Goal: Information Seeking & Learning: Find specific page/section

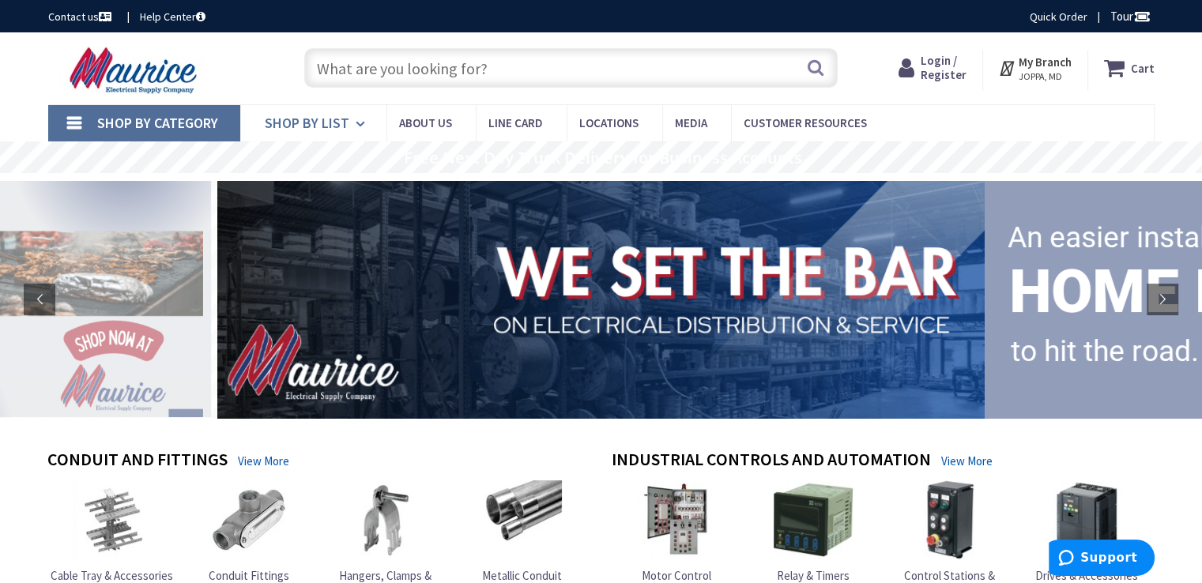
click at [356, 119] on icon at bounding box center [363, 124] width 15 height 35
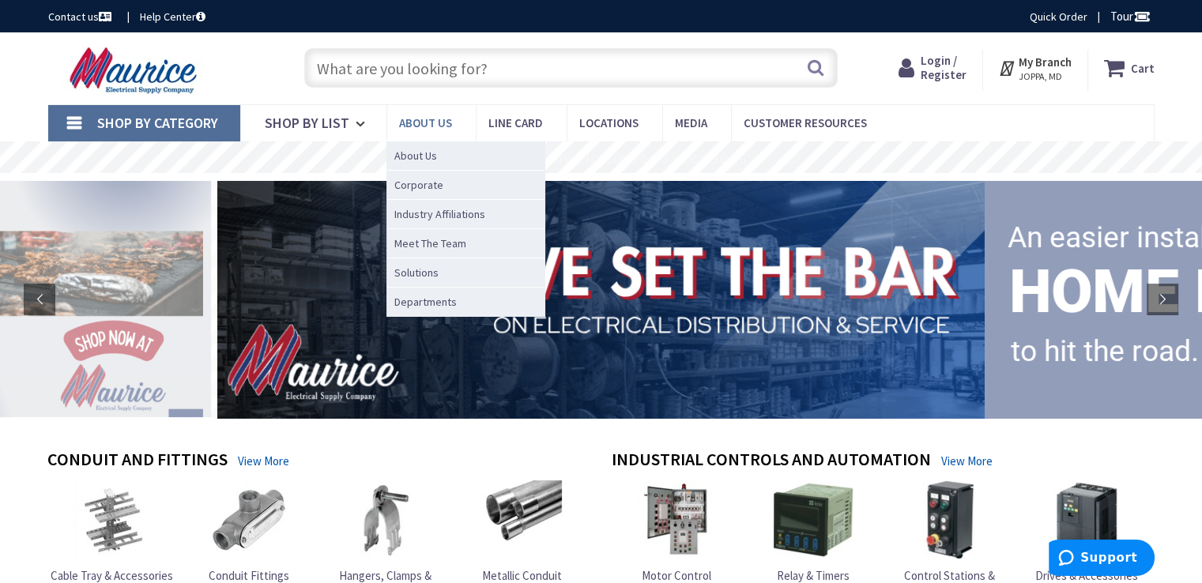
click at [432, 121] on span "About us" at bounding box center [425, 122] width 53 height 15
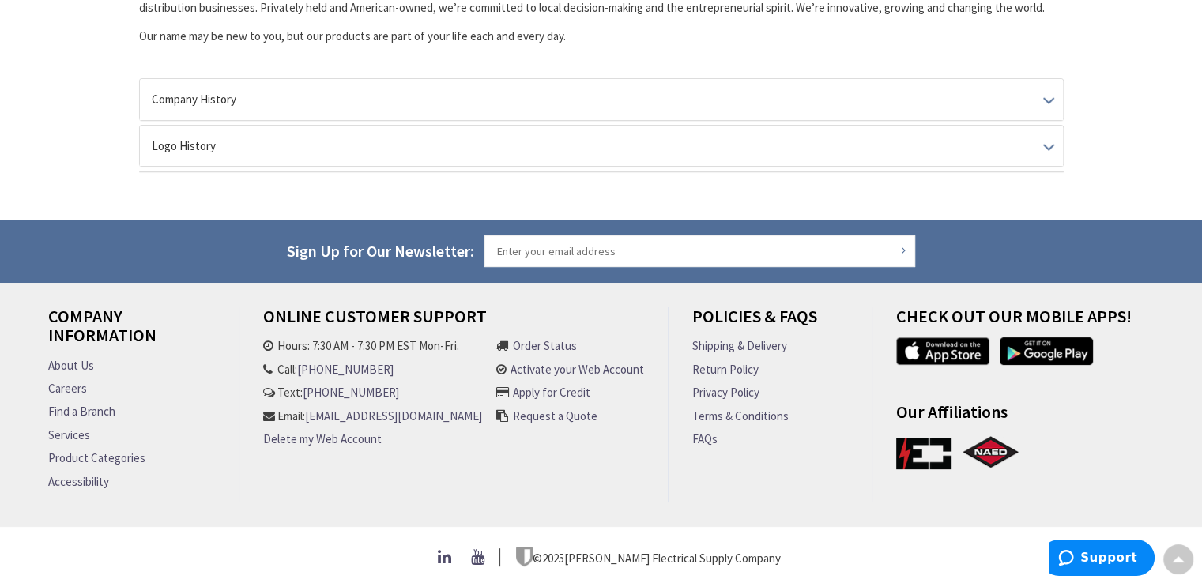
scroll to position [440, 0]
click at [83, 357] on link "About Us" at bounding box center [71, 365] width 46 height 17
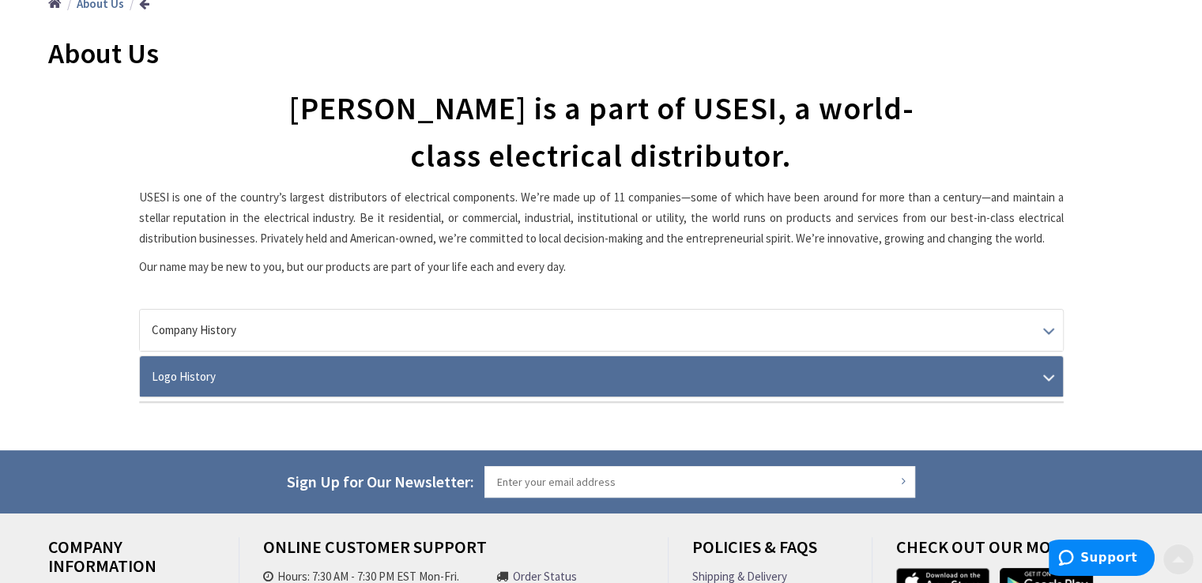
scroll to position [440, 0]
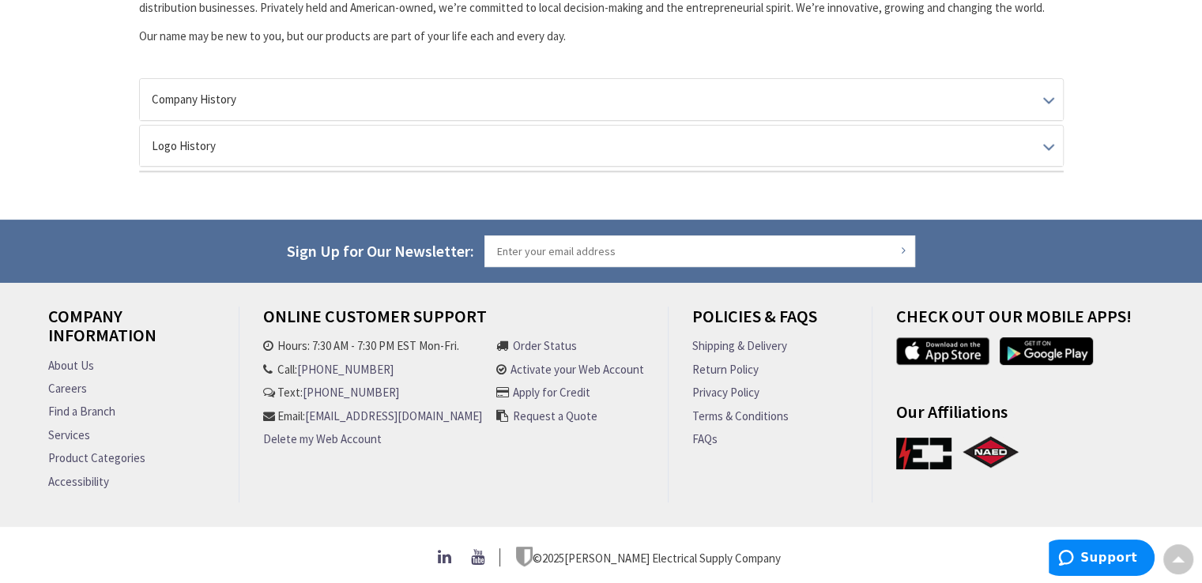
click at [92, 403] on link "Find a Branch" at bounding box center [81, 411] width 67 height 17
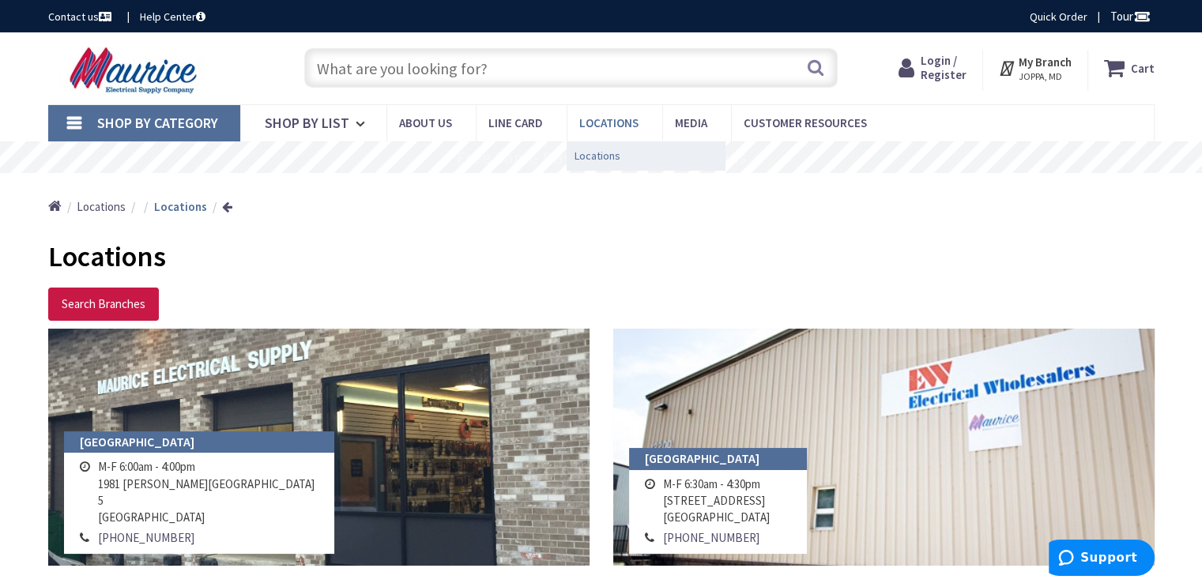
click at [602, 153] on span "Locations" at bounding box center [598, 156] width 46 height 16
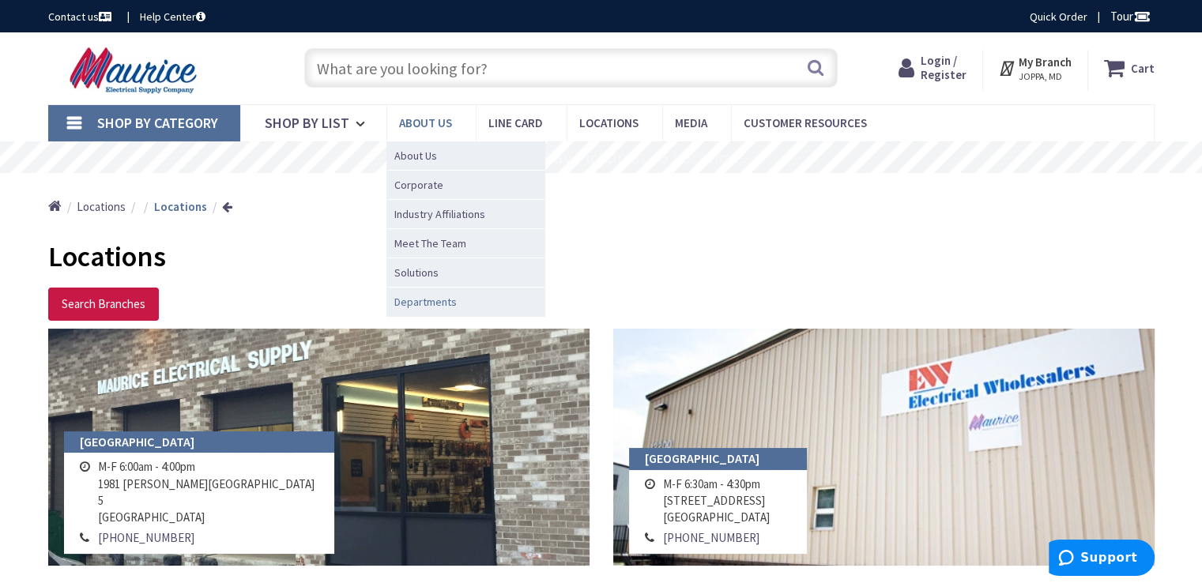
click at [418, 303] on span "Departments" at bounding box center [425, 302] width 62 height 16
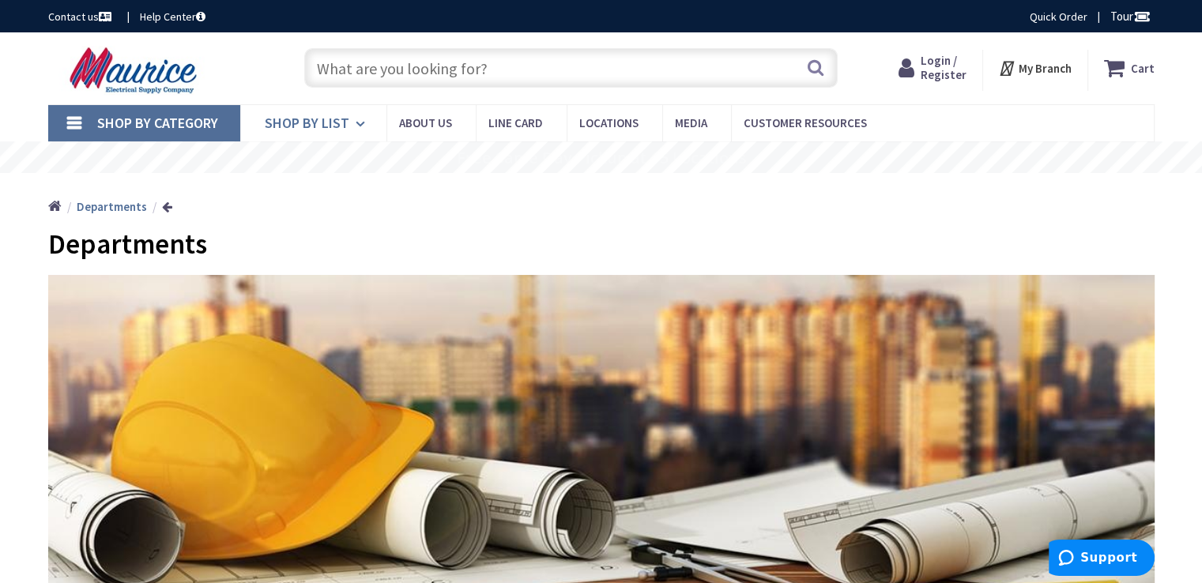
click at [349, 114] on link "Shop By List" at bounding box center [313, 123] width 146 height 36
click at [191, 134] on link "Shop By Category" at bounding box center [144, 123] width 192 height 36
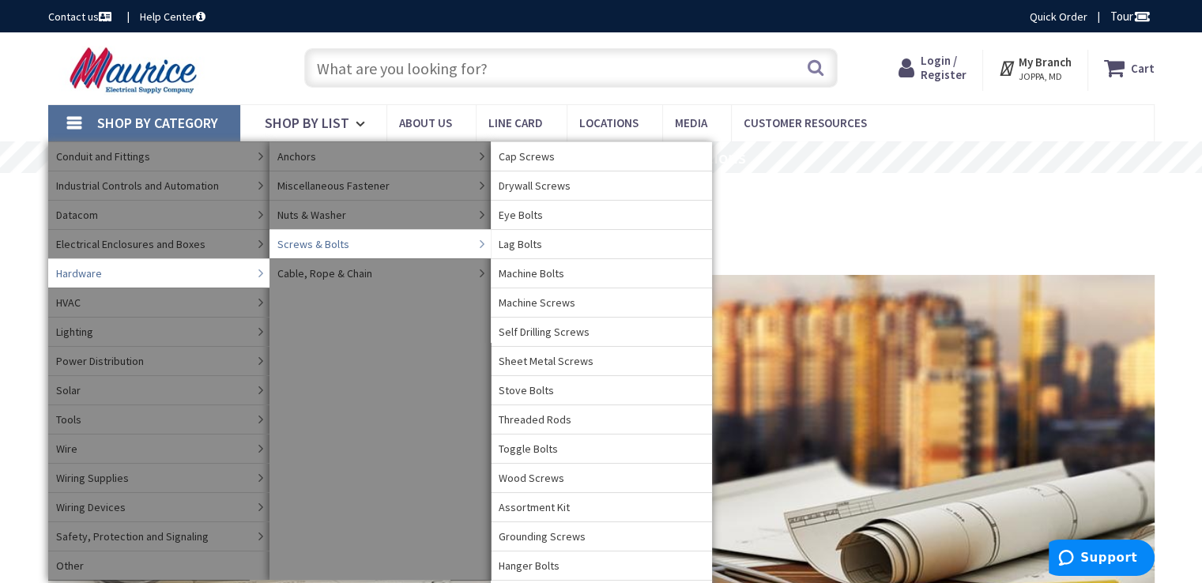
click at [559, 412] on span "Threaded Rods" at bounding box center [535, 420] width 73 height 16
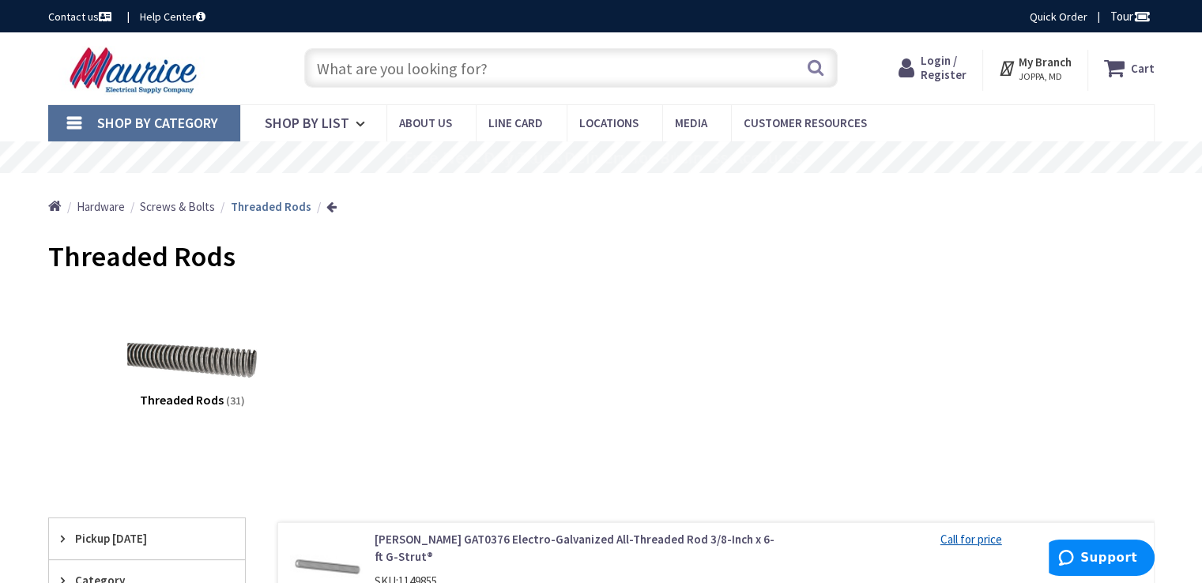
click at [126, 68] on img at bounding box center [135, 70] width 175 height 49
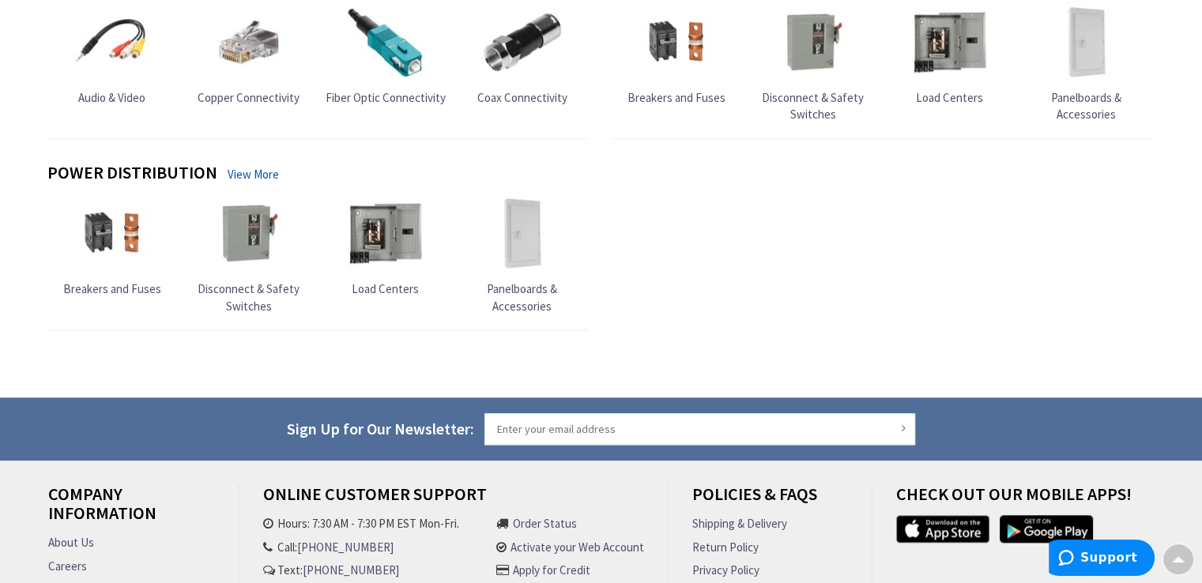
scroll to position [1794, 0]
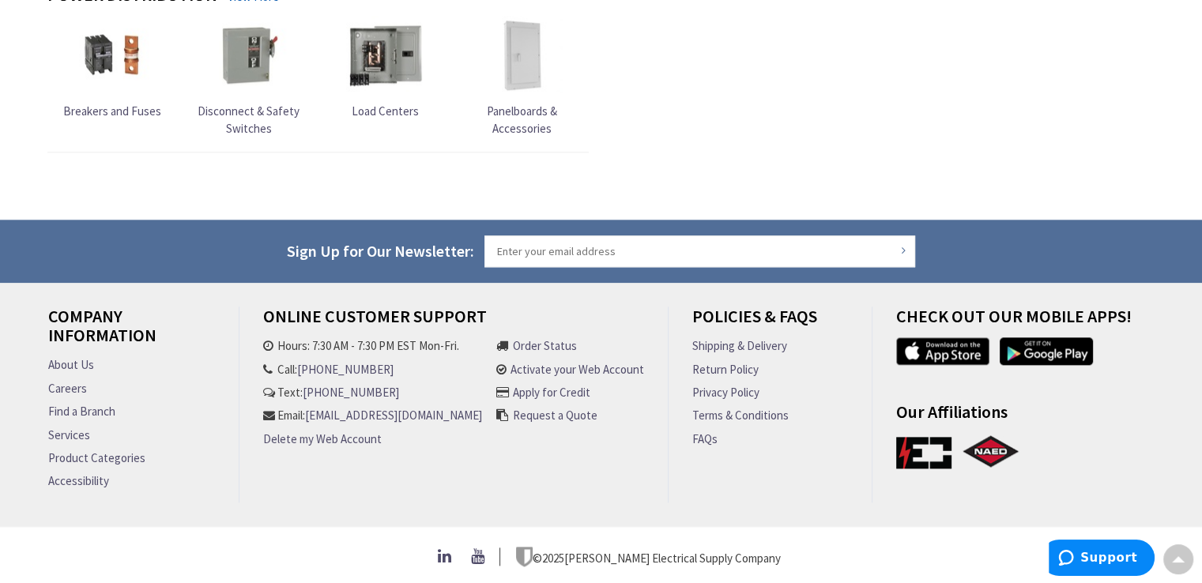
click at [77, 410] on link "Find a Branch" at bounding box center [81, 411] width 67 height 17
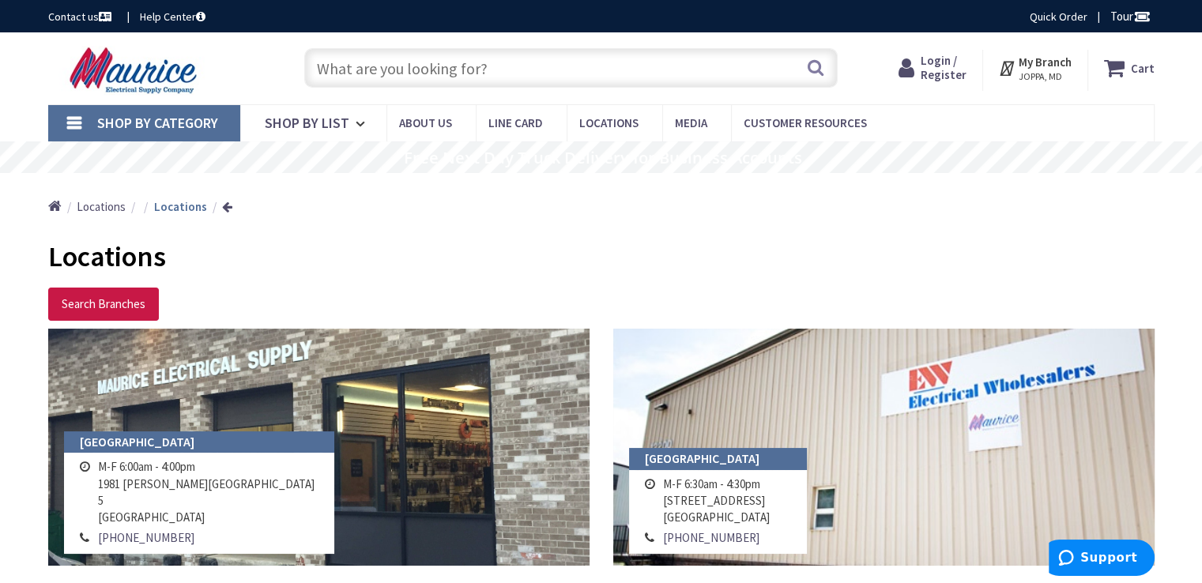
click at [201, 115] on span "Shop By Category" at bounding box center [157, 123] width 121 height 18
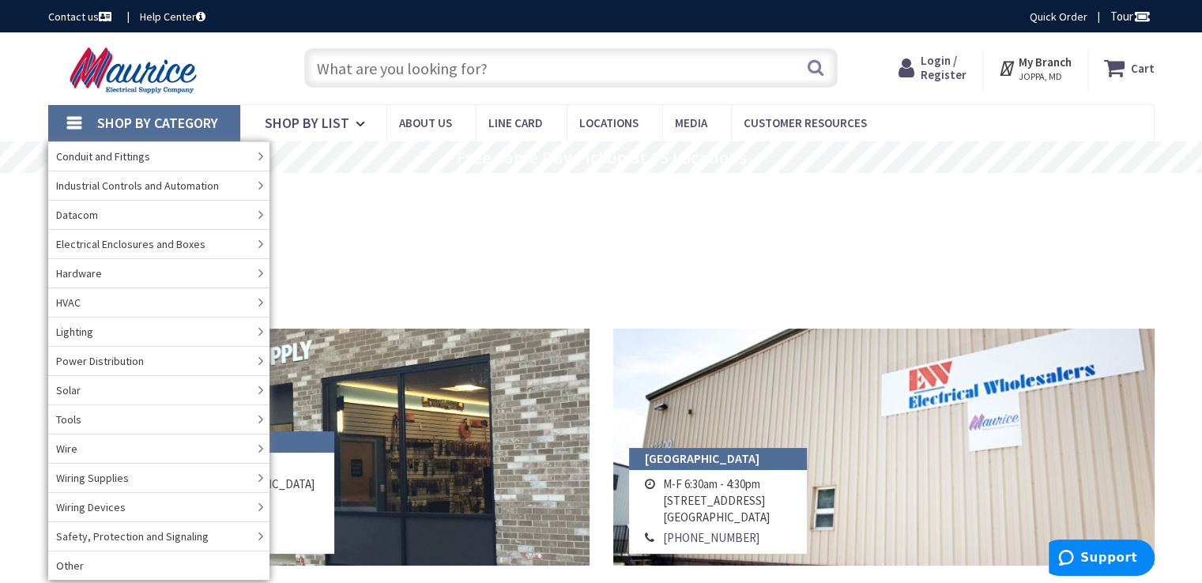
click at [81, 28] on div "Contact us Help Center Quick Order Tour" at bounding box center [601, 16] width 1202 height 32
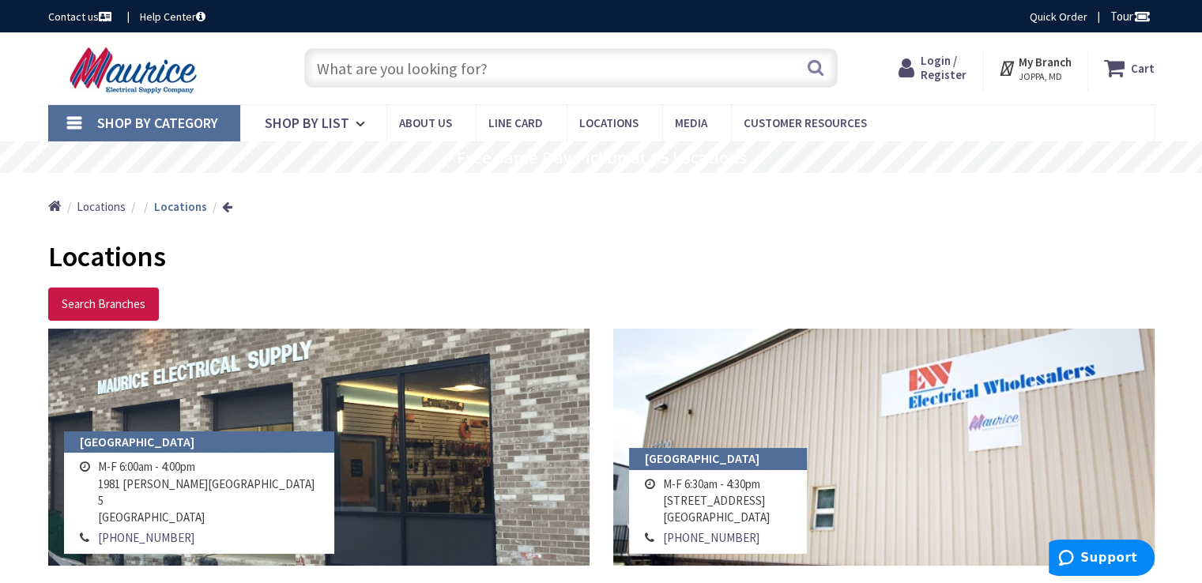
click at [84, 17] on link "Contact us" at bounding box center [81, 17] width 66 height 16
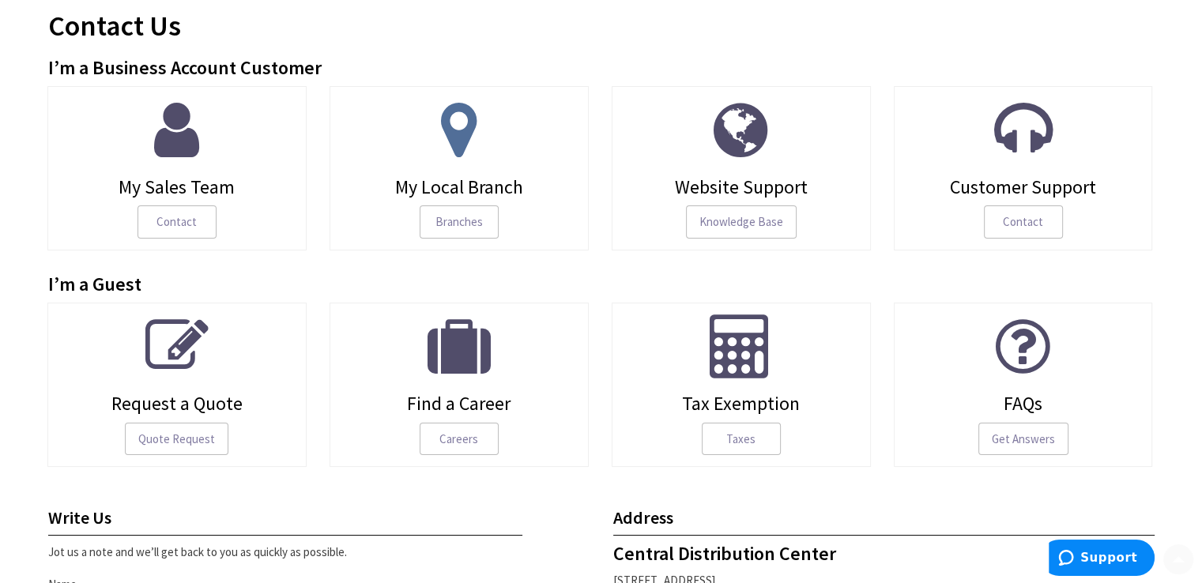
scroll to position [263, 0]
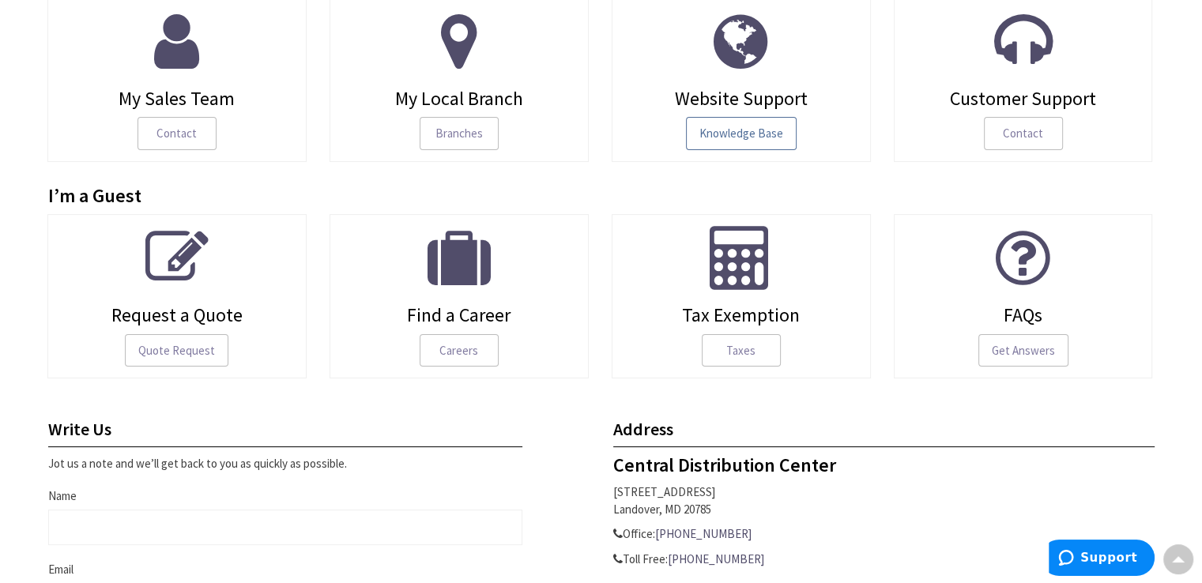
click at [756, 137] on span "Knowledge Base" at bounding box center [741, 133] width 111 height 33
click at [442, 119] on span "Branches" at bounding box center [459, 133] width 79 height 33
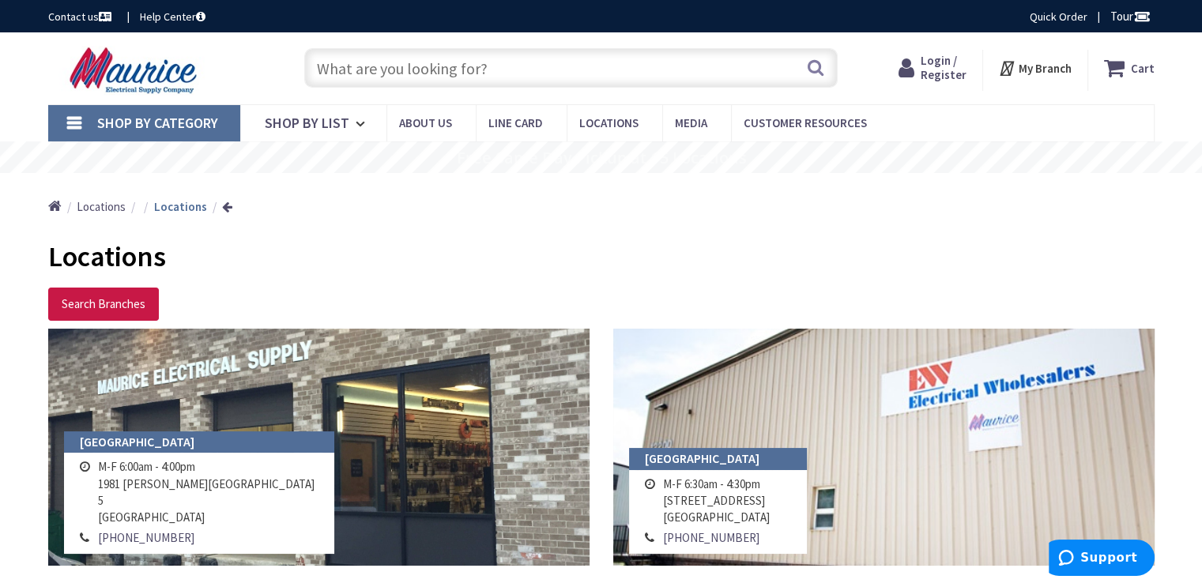
click at [98, 16] on link "Contact us" at bounding box center [81, 17] width 66 height 16
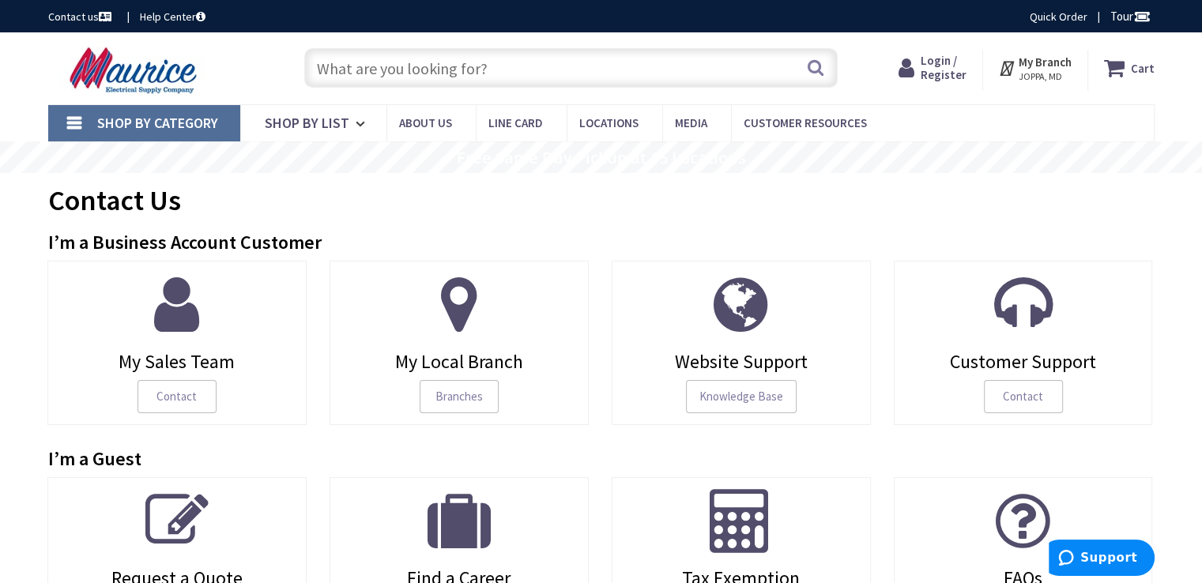
click at [120, 123] on span "Shop By Category" at bounding box center [157, 123] width 121 height 18
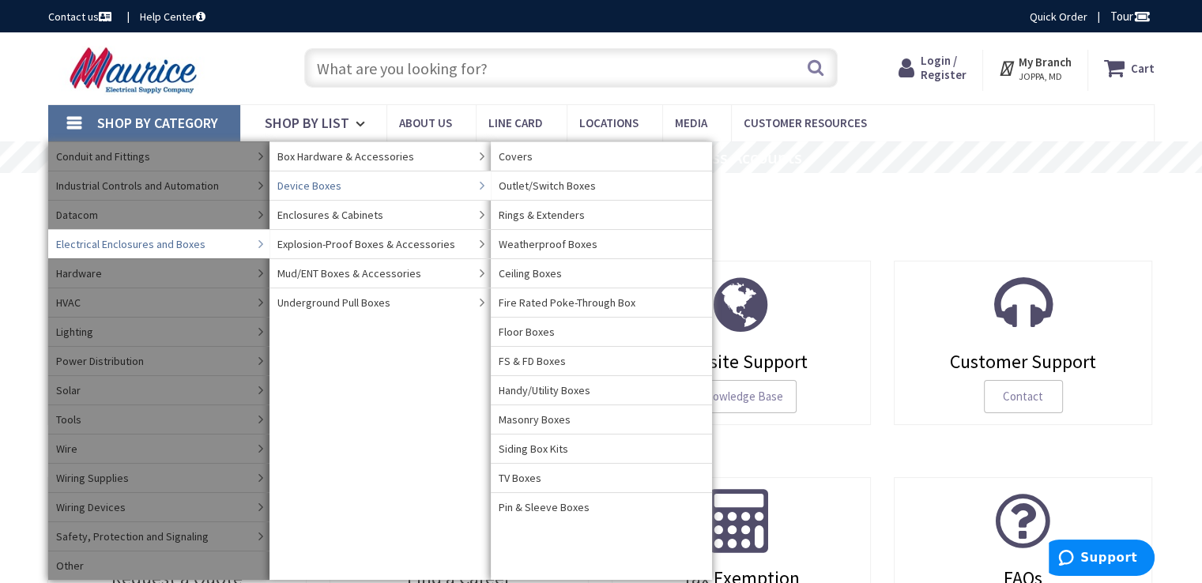
click at [372, 184] on link "Device Boxes" at bounding box center [380, 185] width 221 height 29
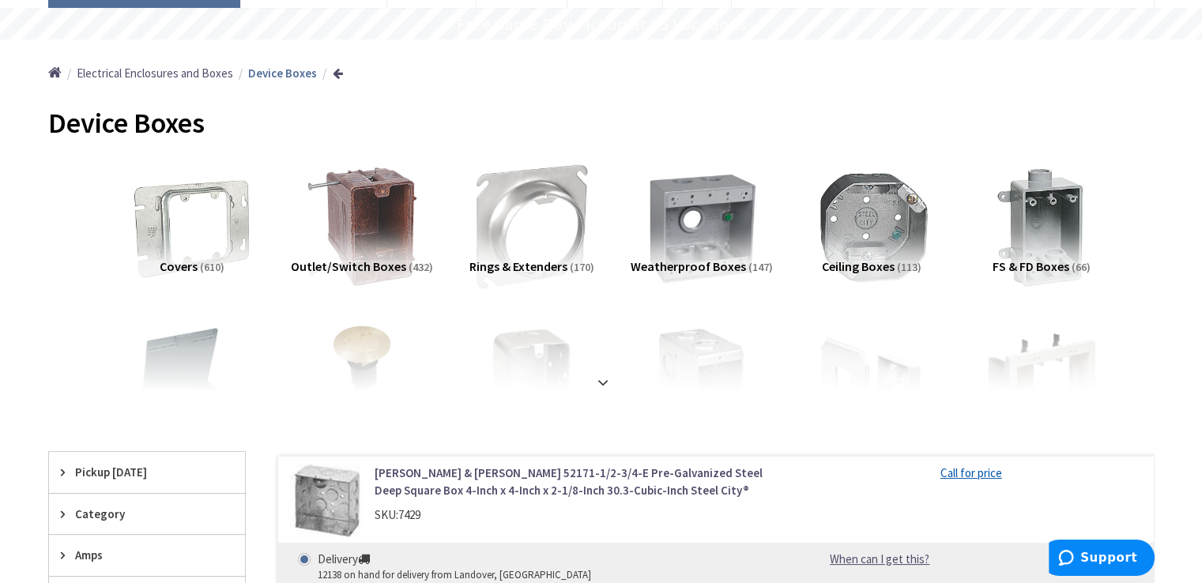
scroll to position [263, 0]
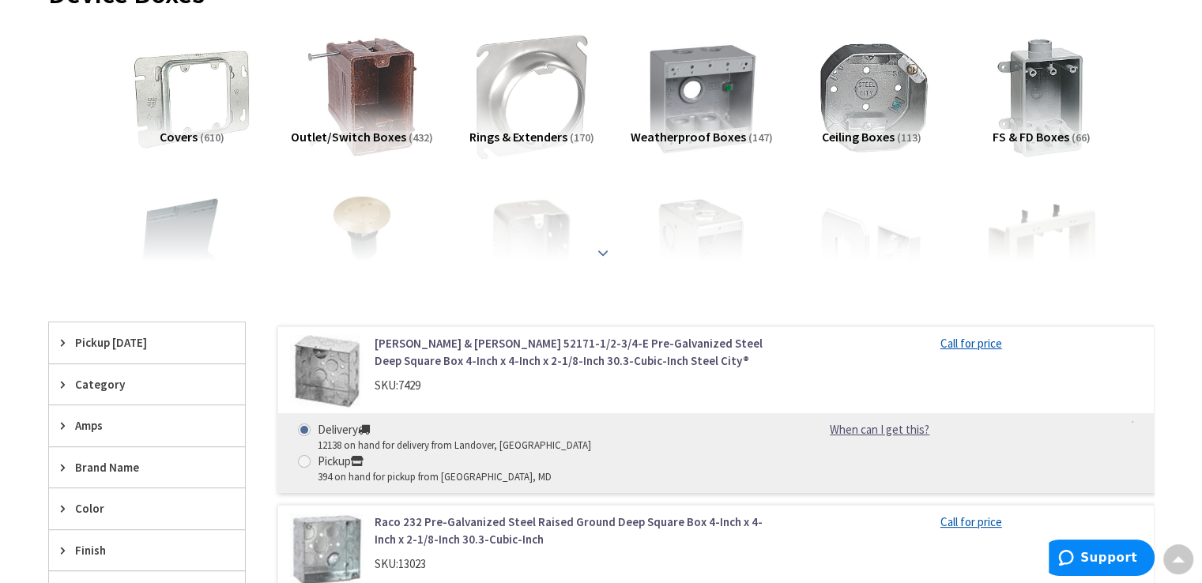
click at [604, 256] on strong at bounding box center [603, 252] width 19 height 17
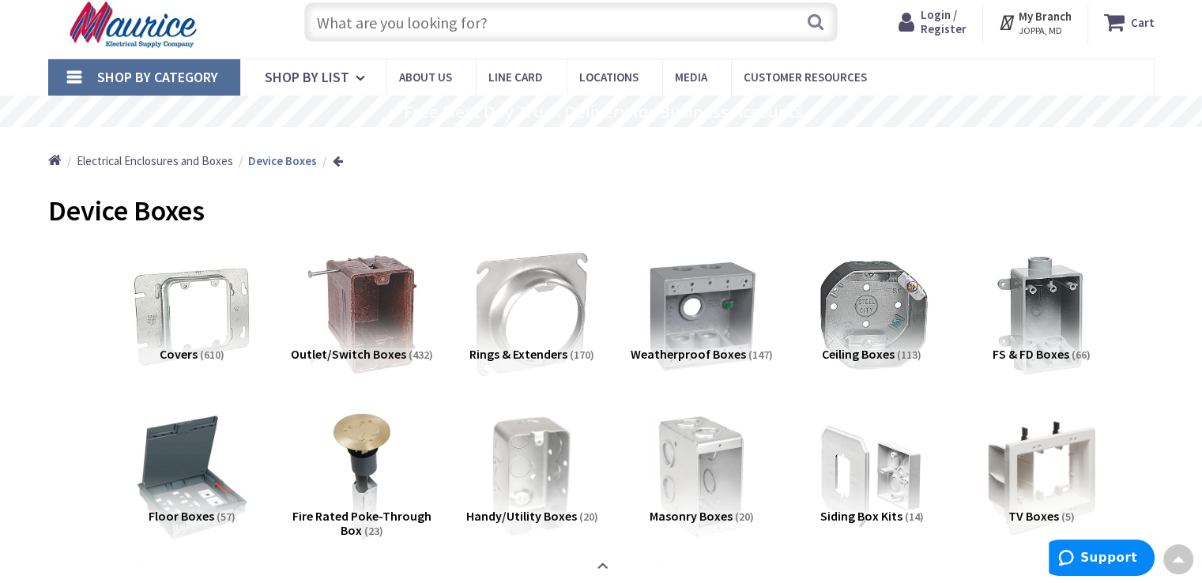
scroll to position [0, 0]
